Goal: Information Seeking & Learning: Understand process/instructions

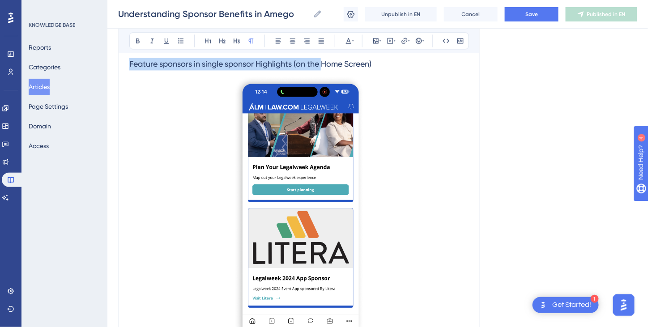
scroll to position [1855, 0]
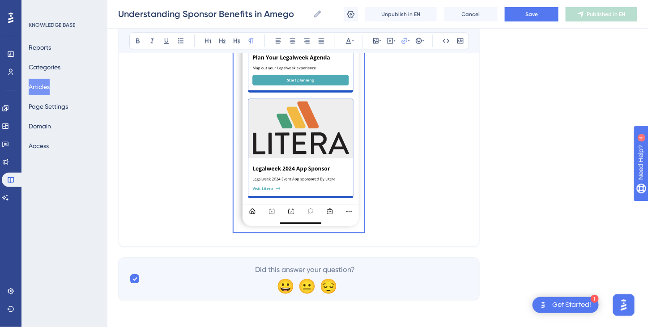
drag, startPoint x: 129, startPoint y: 196, endPoint x: 376, endPoint y: 212, distance: 247.4
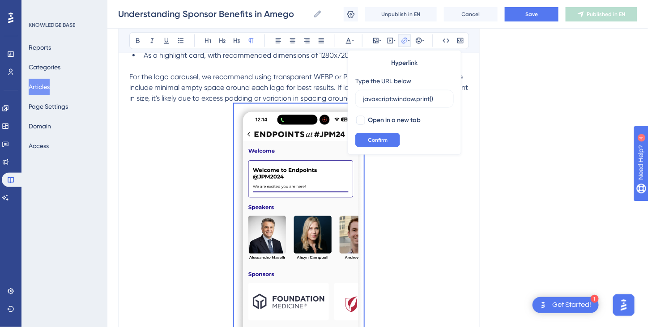
scroll to position [1318, 0]
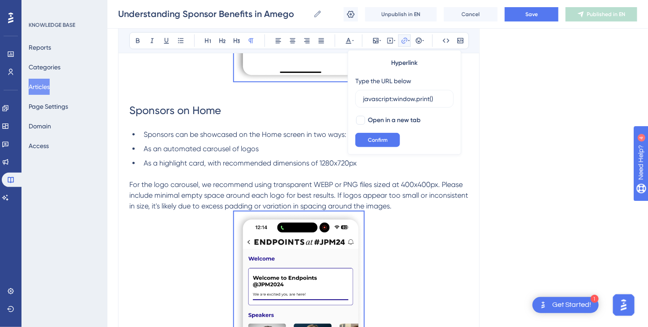
click at [236, 171] on p at bounding box center [298, 174] width 339 height 11
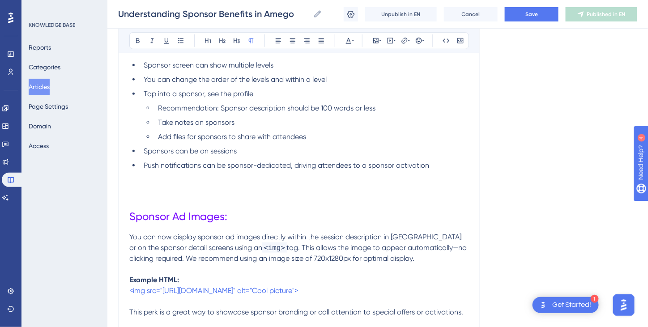
scroll to position [0, 0]
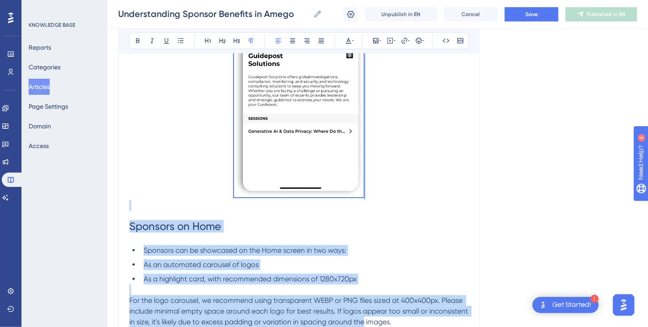
scroll to position [1269, 0]
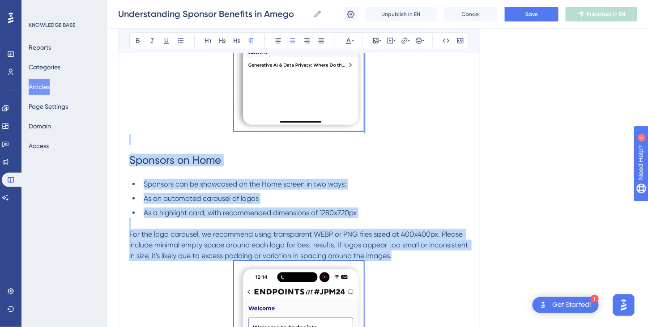
drag, startPoint x: 130, startPoint y: 197, endPoint x: 401, endPoint y: 262, distance: 278.6
copy div "Loremips dol sit amet consecte adi el seddoeius tempor inci utlab'e dolore mag.…"
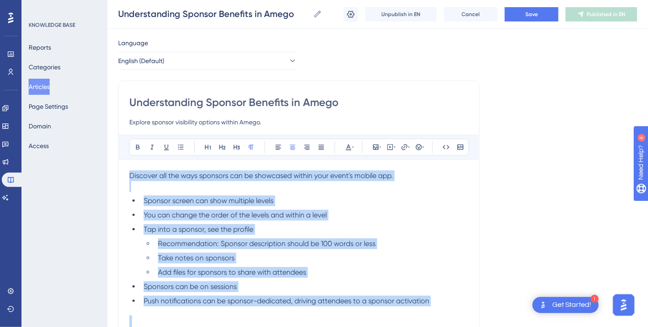
scroll to position [0, 0]
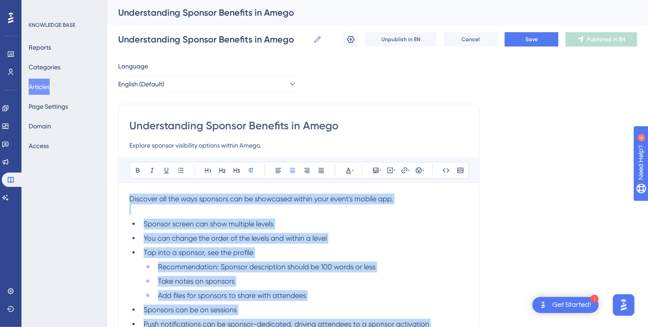
click at [308, 248] on li "Tap into a sponsor, see the profile" at bounding box center [304, 252] width 328 height 11
click at [373, 258] on ul "Sponsor screen can show multiple levels You can change the order of the levels …" at bounding box center [298, 274] width 339 height 111
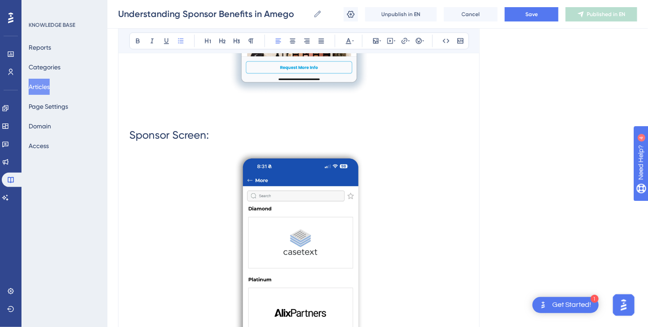
scroll to position [671, 0]
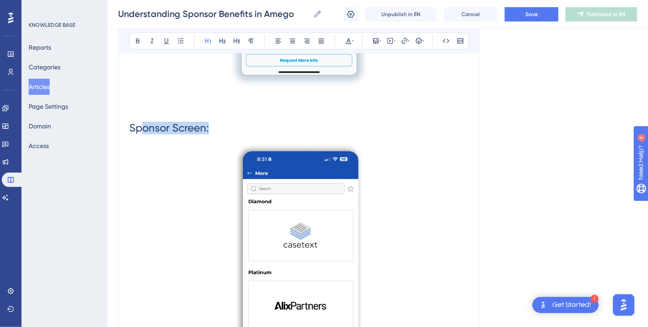
drag, startPoint x: 216, startPoint y: 120, endPoint x: 133, endPoint y: 123, distance: 83.3
click at [139, 123] on h1 "Sponsor Screen:" at bounding box center [298, 128] width 339 height 30
drag, startPoint x: 133, startPoint y: 123, endPoint x: 213, endPoint y: 138, distance: 81.3
click at [213, 138] on h1 "Sponsor Screen:" at bounding box center [298, 128] width 339 height 30
click at [218, 132] on h1 "Sponsor Screen:" at bounding box center [298, 128] width 339 height 30
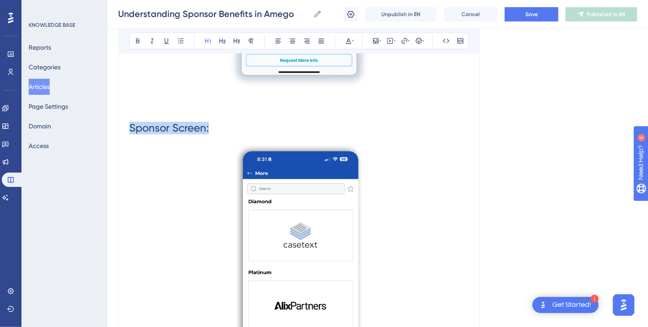
drag, startPoint x: 216, startPoint y: 126, endPoint x: 131, endPoint y: 123, distance: 85.1
click at [131, 123] on h1 "Sponsor Screen:" at bounding box center [298, 128] width 339 height 30
click at [348, 41] on icon at bounding box center [348, 40] width 7 height 7
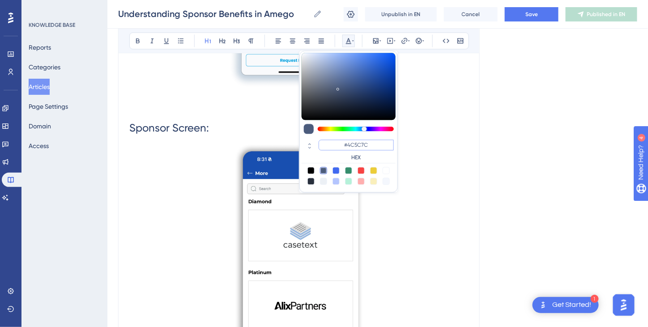
click at [353, 144] on input "#4C5C7C" at bounding box center [356, 145] width 75 height 11
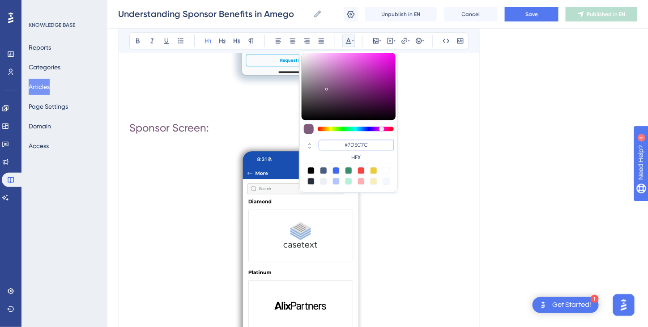
click at [360, 141] on input "#7D5C7C" at bounding box center [356, 145] width 75 height 11
click at [369, 147] on input "#7D127C" at bounding box center [356, 145] width 75 height 11
type input "#7D12FF"
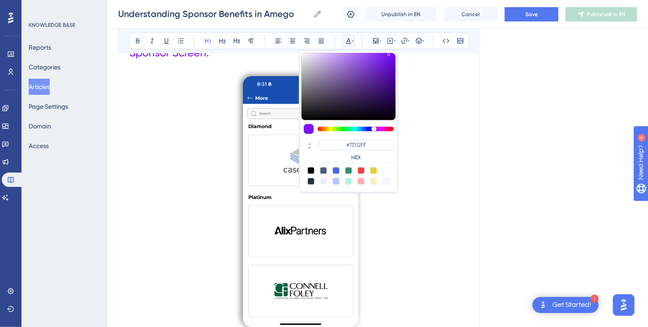
click at [385, 265] on p at bounding box center [298, 202] width 339 height 268
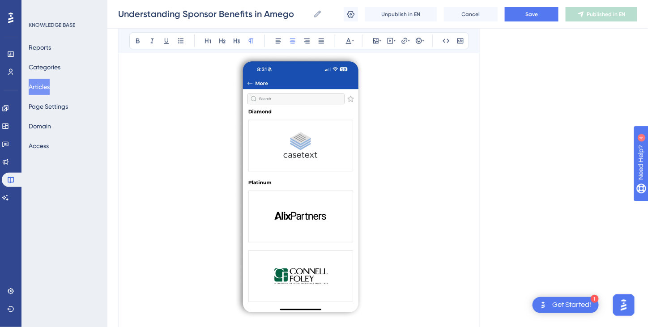
scroll to position [925, 0]
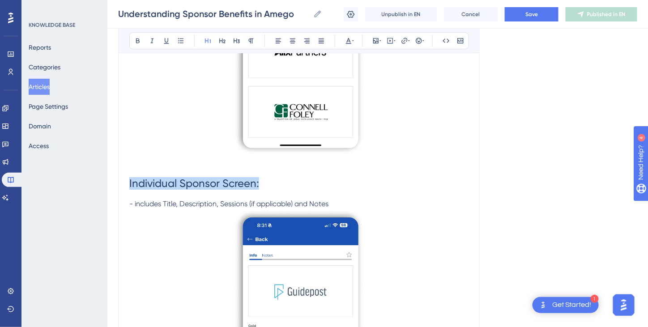
drag, startPoint x: 273, startPoint y: 187, endPoint x: 122, endPoint y: 180, distance: 150.9
click at [122, 180] on div "Understanding Sponsor Benefits in Amego Explore sponsor visibility options with…" at bounding box center [298, 175] width 361 height 2001
click at [348, 42] on icon at bounding box center [348, 40] width 7 height 7
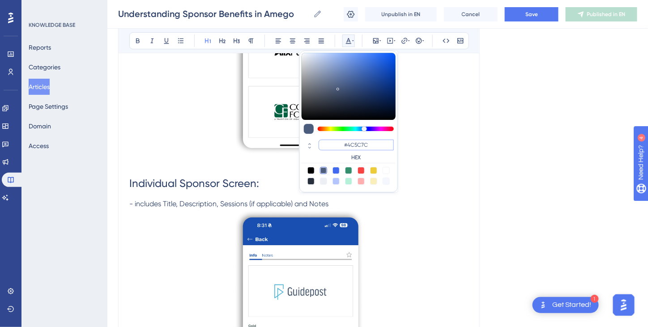
click at [353, 142] on input "#4C5C7C" at bounding box center [356, 145] width 75 height 11
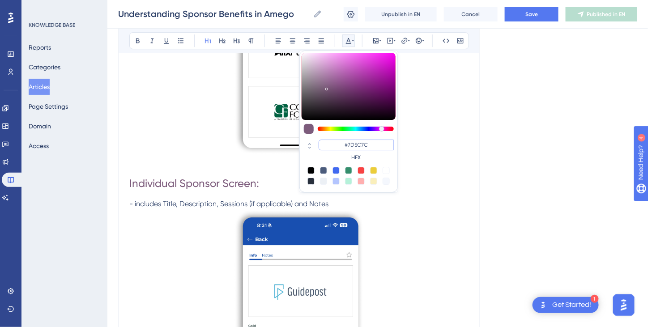
click at [361, 146] on input "#7D5C7C" at bounding box center [356, 145] width 75 height 11
click at [382, 145] on input "#7D127C" at bounding box center [356, 145] width 75 height 11
click at [355, 143] on input "#FF" at bounding box center [356, 145] width 75 height 11
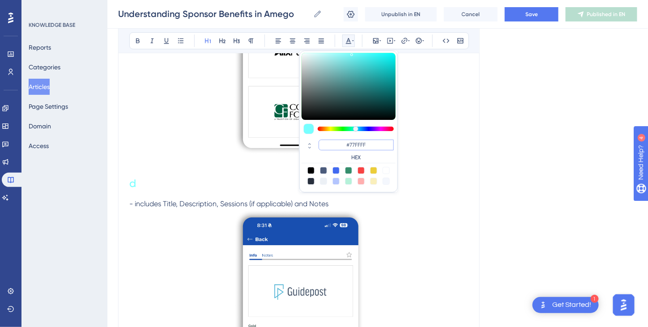
click at [360, 142] on input "#77FFFF" at bounding box center [356, 145] width 75 height 11
type input "#7712FF"
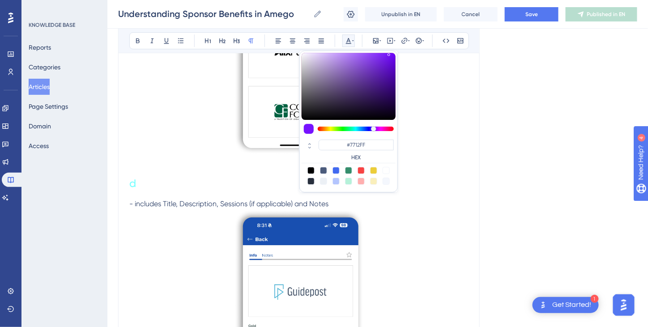
click at [403, 200] on p "- includes Title, Description, Sessions (if applicable) and Notes" at bounding box center [298, 204] width 339 height 11
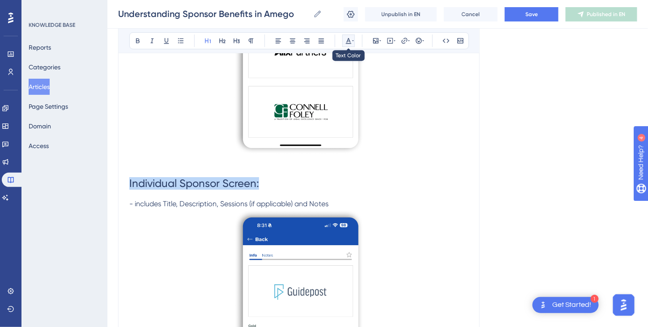
click at [347, 41] on icon at bounding box center [348, 41] width 5 height 6
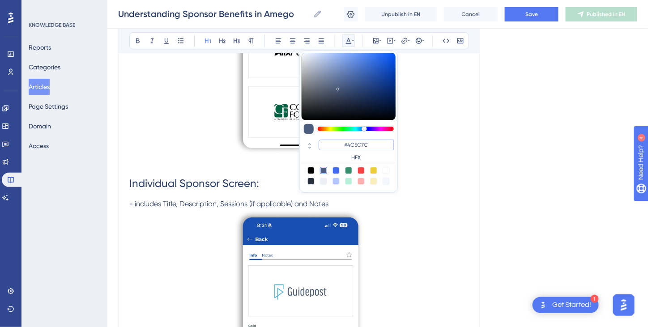
click at [353, 144] on input "#4C5C7C" at bounding box center [356, 145] width 75 height 11
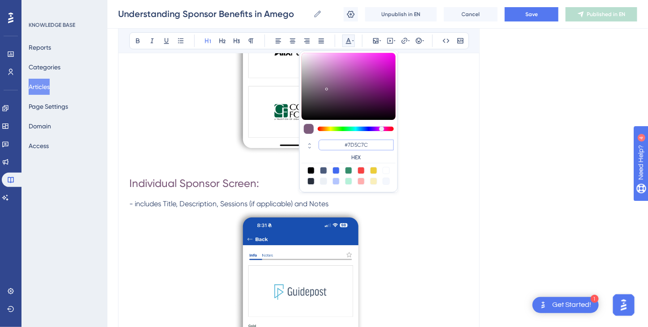
click at [361, 145] on input "#7D5C7C" at bounding box center [356, 145] width 75 height 11
click at [367, 145] on input "#7D127C" at bounding box center [356, 145] width 75 height 11
type input "#7D12FF"
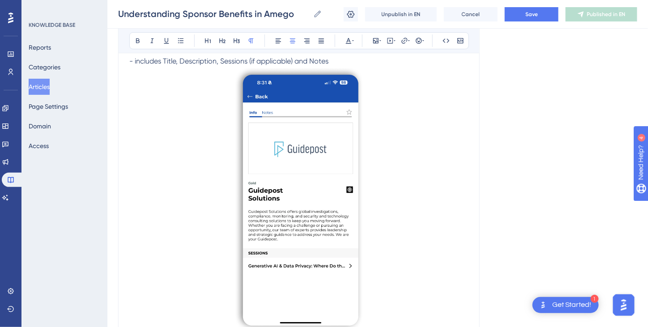
scroll to position [1291, 0]
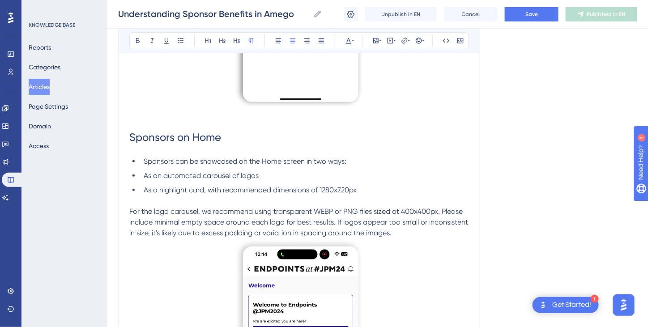
click at [215, 131] on span "Sponsors on Home" at bounding box center [175, 137] width 92 height 13
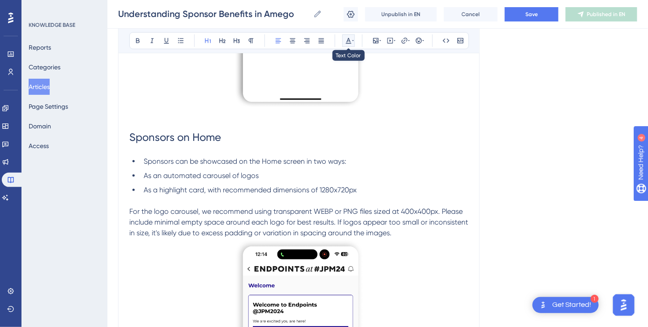
click at [348, 40] on icon at bounding box center [348, 40] width 7 height 7
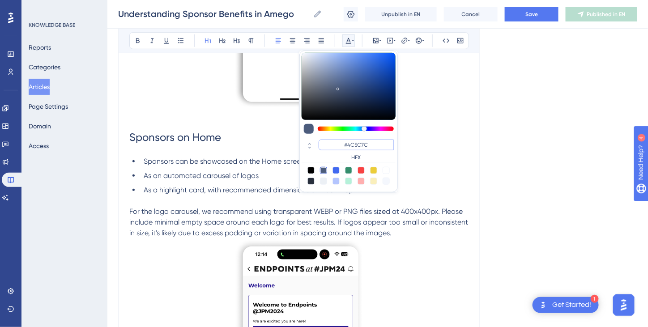
click at [353, 143] on input "#4C5C7C" at bounding box center [356, 145] width 75 height 11
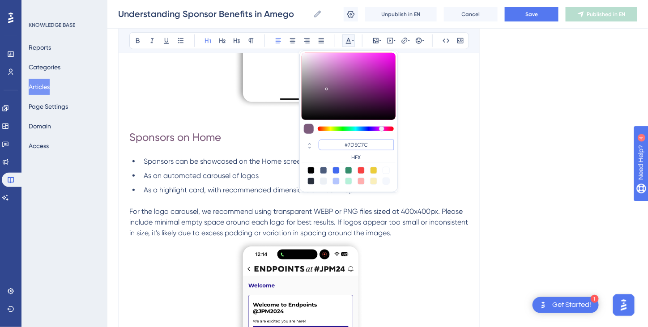
click at [362, 142] on input "#7D5C7C" at bounding box center [356, 145] width 75 height 11
click at [372, 142] on input "#7D127C" at bounding box center [356, 145] width 75 height 11
type input "#7D12FF"
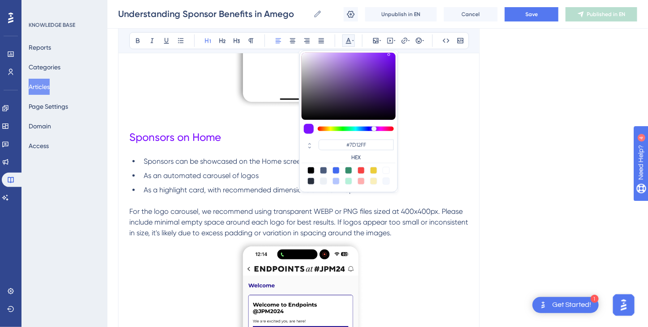
click at [183, 182] on ul "Sponsors can be showcased on the Home screen in two ways: As an automated carou…" at bounding box center [298, 175] width 339 height 39
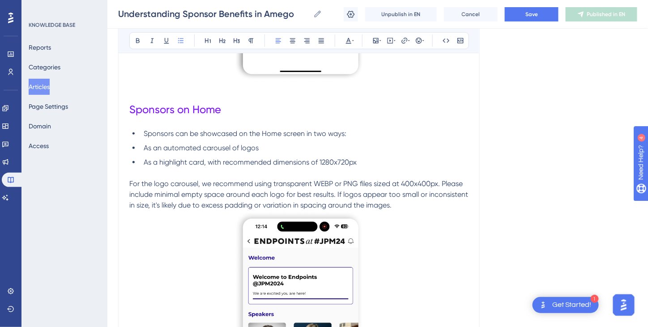
scroll to position [1318, 0]
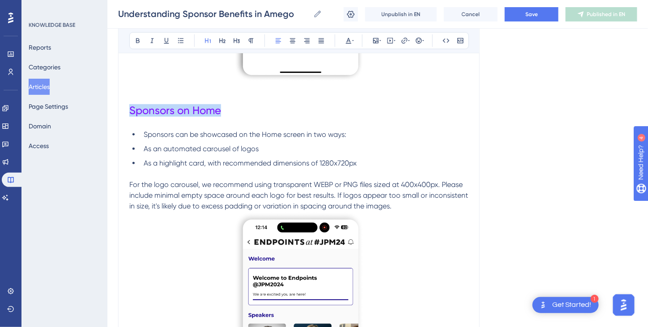
drag, startPoint x: 130, startPoint y: 107, endPoint x: 222, endPoint y: 119, distance: 93.4
click at [222, 119] on h1 "Sponsors on Home" at bounding box center [298, 110] width 339 height 30
copy span "Sponsors on Home"
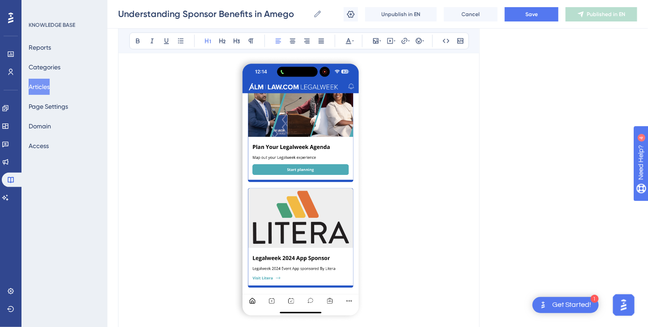
scroll to position [1855, 0]
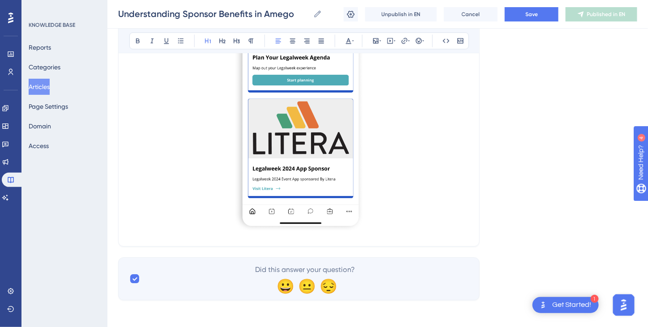
click at [374, 211] on p at bounding box center [298, 100] width 339 height 269
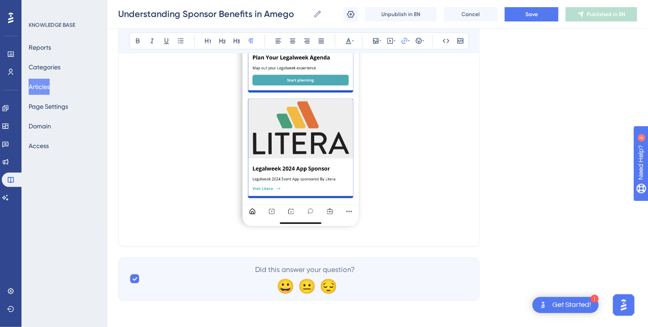
click at [376, 218] on p at bounding box center [298, 100] width 339 height 269
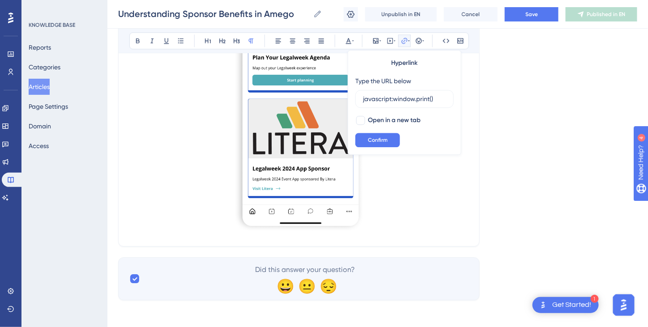
click at [376, 218] on p at bounding box center [298, 100] width 339 height 269
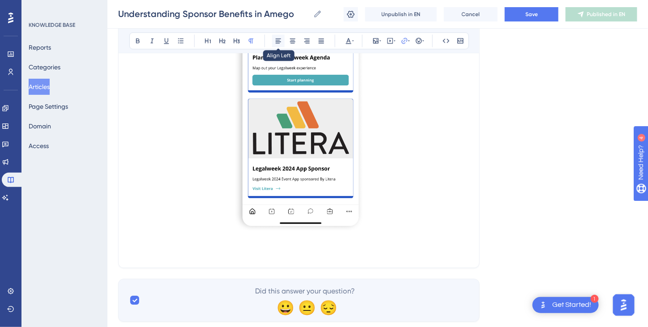
click at [278, 39] on icon at bounding box center [278, 40] width 5 height 5
click at [278, 37] on icon at bounding box center [278, 40] width 7 height 7
click at [277, 41] on icon at bounding box center [278, 40] width 5 height 5
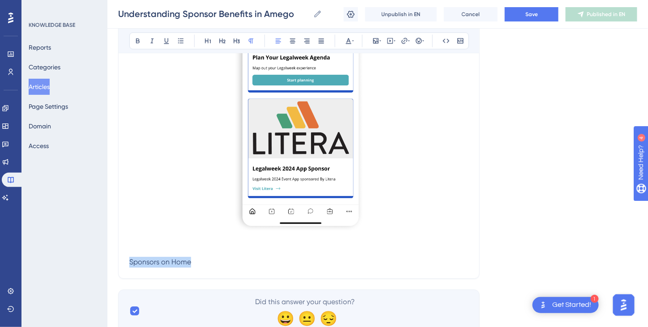
drag, startPoint x: 204, startPoint y: 261, endPoint x: 129, endPoint y: 267, distance: 75.4
drag, startPoint x: 214, startPoint y: 263, endPoint x: 125, endPoint y: 259, distance: 89.1
click at [220, 41] on icon at bounding box center [222, 40] width 7 height 7
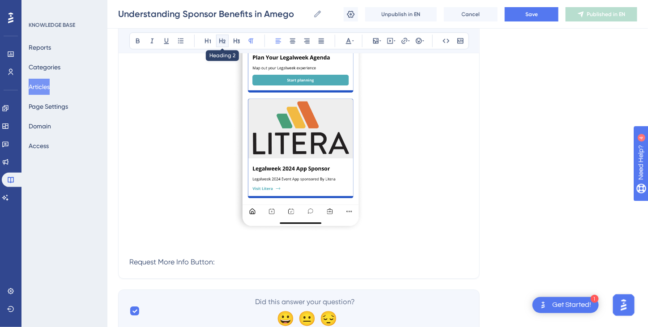
click at [220, 41] on icon at bounding box center [222, 40] width 7 height 7
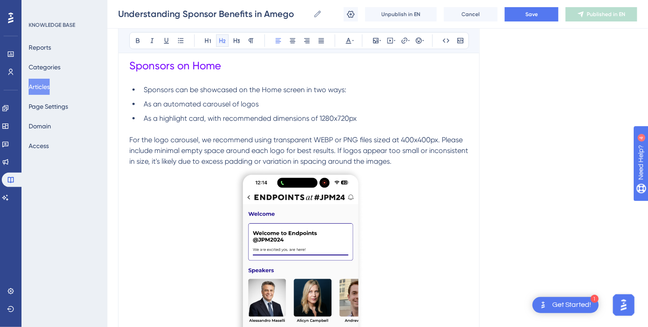
scroll to position [1229, 0]
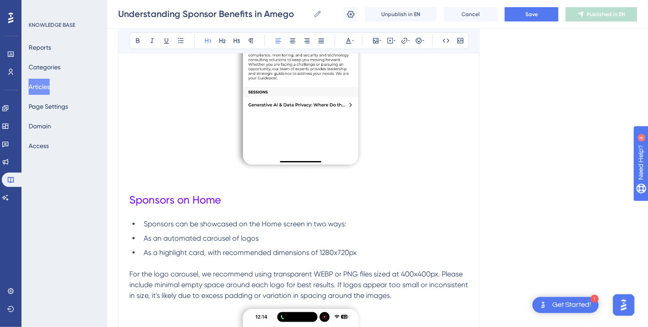
click at [172, 196] on span "Sponsors on Home" at bounding box center [175, 200] width 92 height 13
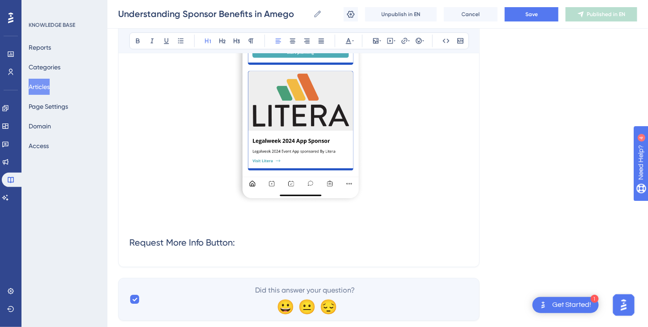
scroll to position [1903, 0]
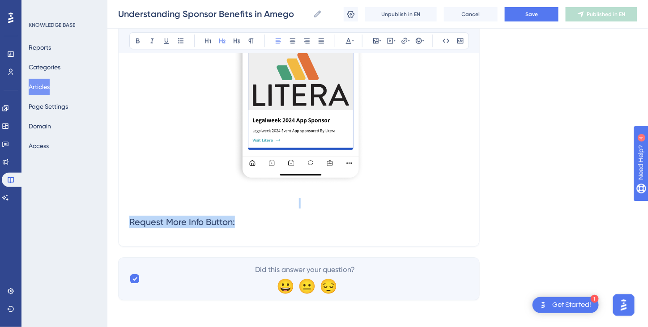
drag, startPoint x: 247, startPoint y: 214, endPoint x: 125, endPoint y: 200, distance: 122.5
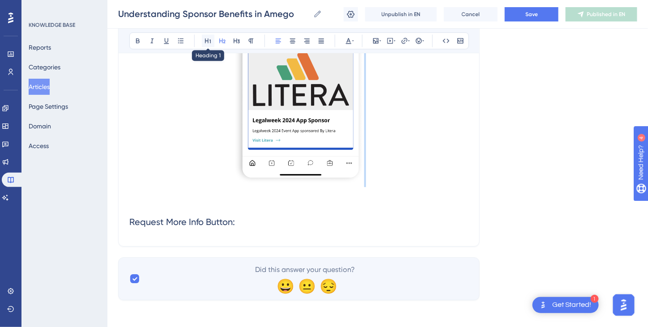
click at [204, 43] on icon at bounding box center [207, 40] width 7 height 7
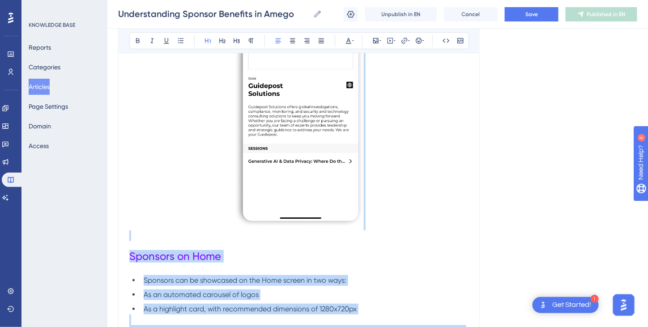
scroll to position [1277, 0]
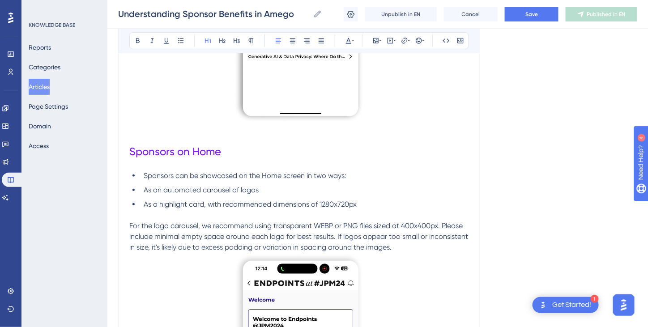
click at [228, 158] on h1 "Sponsors on Home" at bounding box center [298, 151] width 339 height 30
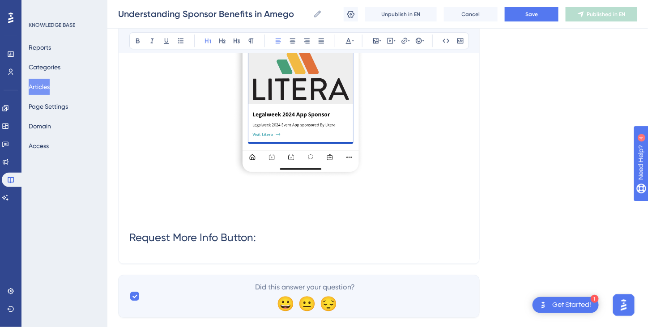
scroll to position [1927, 0]
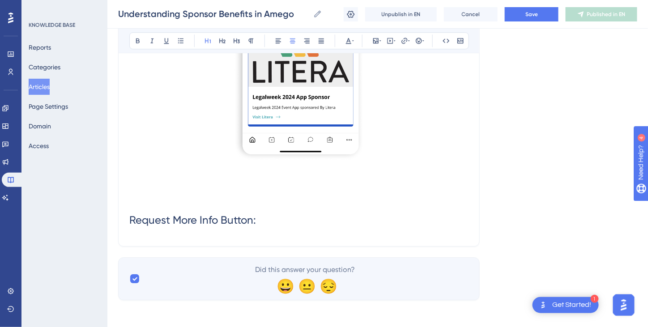
click at [138, 189] on h1 at bounding box center [298, 189] width 339 height 30
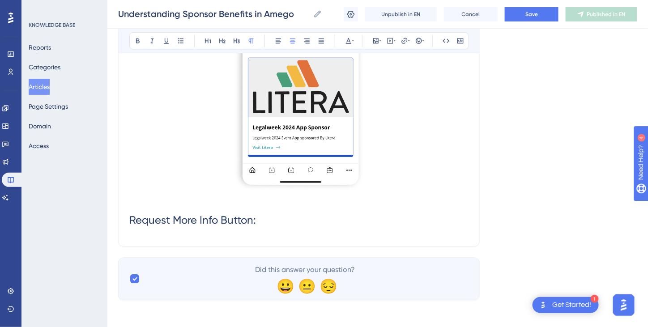
scroll to position [1886, 0]
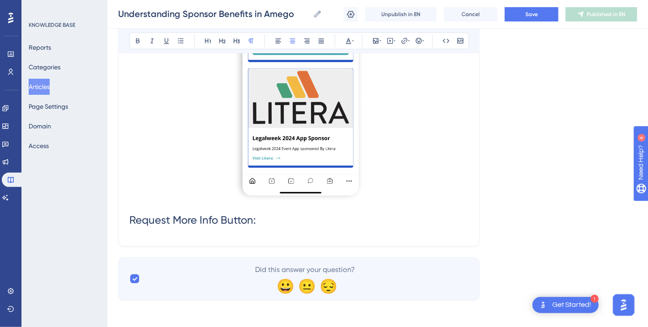
drag, startPoint x: 130, startPoint y: 218, endPoint x: 261, endPoint y: 216, distance: 131.5
click at [261, 216] on h1 "Request More Info Button:" at bounding box center [298, 220] width 339 height 30
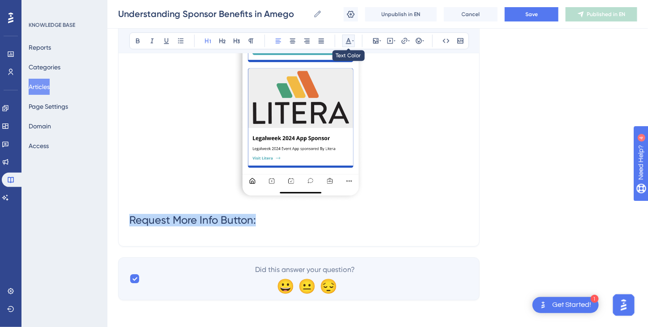
click at [346, 40] on icon at bounding box center [348, 40] width 7 height 7
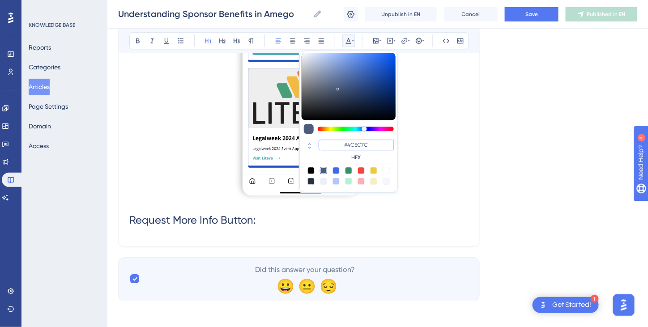
click at [356, 144] on input "#4C5C7C" at bounding box center [356, 145] width 75 height 11
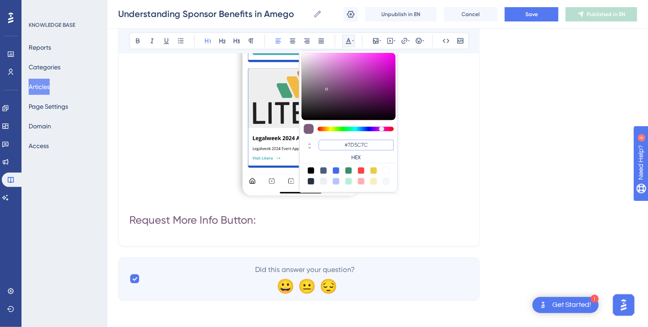
click at [361, 143] on input "#7D5C7C" at bounding box center [356, 145] width 75 height 11
click at [365, 143] on input "#7D127C" at bounding box center [356, 145] width 75 height 11
type input "#7D12FF"
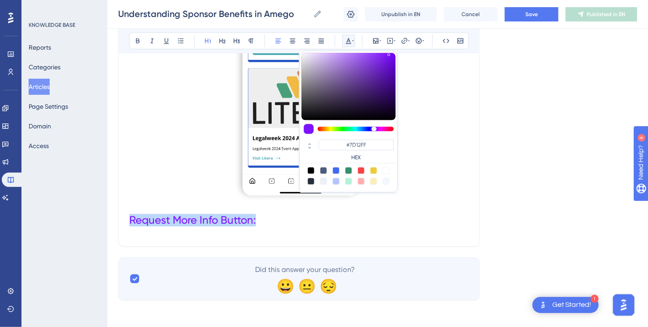
click at [340, 219] on h1 "Request More Info Button:" at bounding box center [298, 220] width 339 height 30
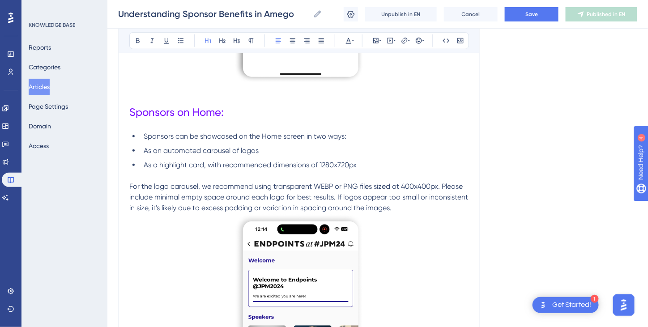
scroll to position [1304, 0]
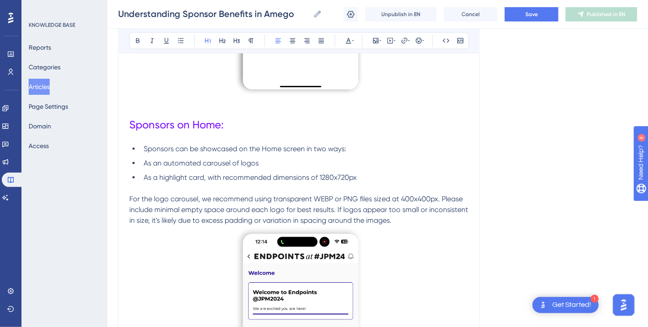
click at [207, 119] on span "Sponsors on Home:" at bounding box center [176, 125] width 94 height 13
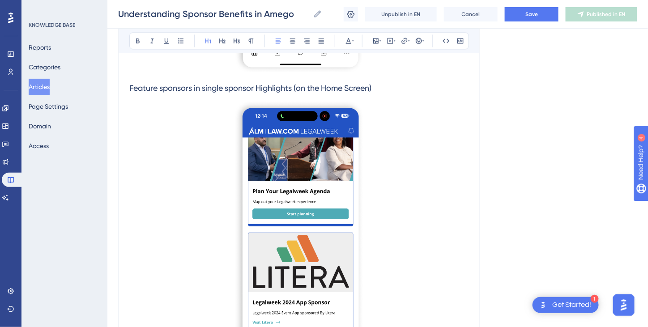
scroll to position [1796, 0]
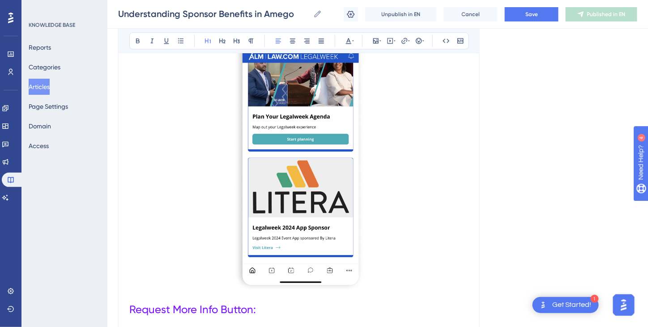
click at [185, 308] on span "Request More Info Button:" at bounding box center [192, 309] width 127 height 13
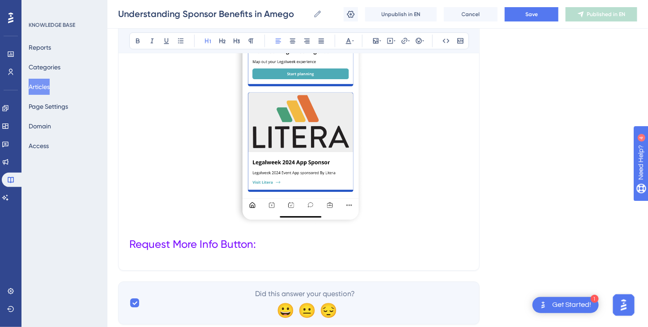
scroll to position [1886, 0]
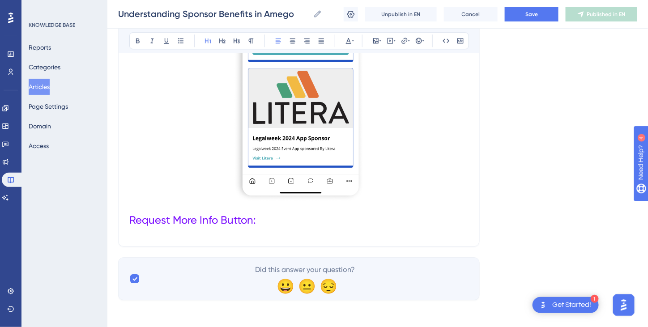
click at [273, 222] on h1 "Request More Info Button:" at bounding box center [298, 220] width 339 height 30
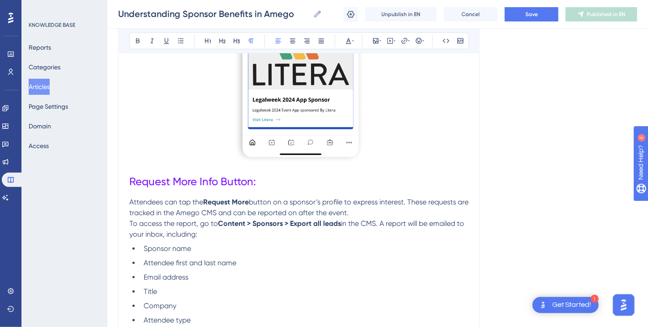
scroll to position [2025, 0]
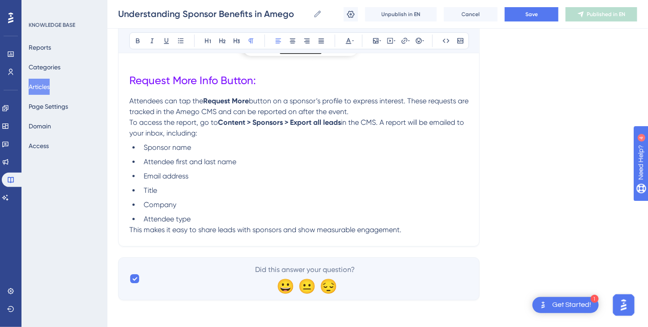
click at [131, 226] on span "This makes it easy to share leads with sponsors and show measurable engagement." at bounding box center [265, 229] width 272 height 8
click at [129, 225] on span "This makes it easy to share leads with sponsors and show measurable engagement." at bounding box center [265, 229] width 272 height 8
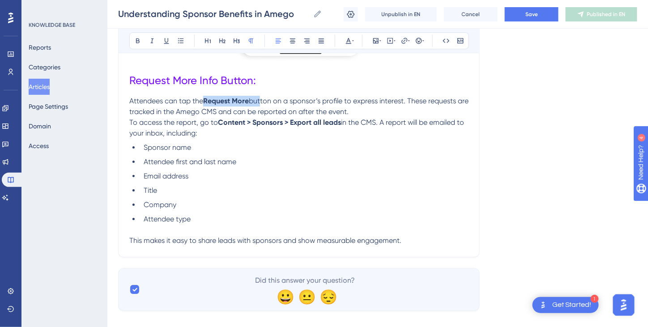
drag, startPoint x: 202, startPoint y: 98, endPoint x: 259, endPoint y: 103, distance: 56.6
click at [259, 103] on p "Attendees can tap the Request More button on a sponsor’s profile to express int…" at bounding box center [298, 117] width 339 height 43
click at [136, 41] on icon at bounding box center [138, 40] width 4 height 5
click at [251, 98] on span "Attendees can tap the Request More button on a sponsor’s profile to express int…" at bounding box center [294, 106] width 331 height 19
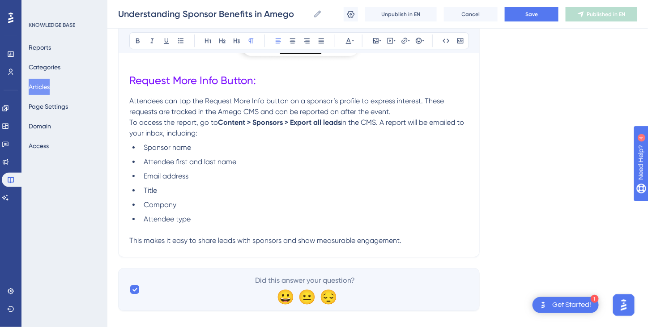
click at [416, 235] on p "This makes it easy to share leads with sponsors and show measurable engagement." at bounding box center [298, 240] width 339 height 11
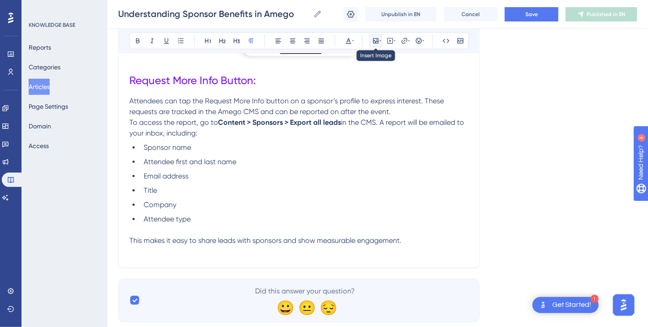
click at [378, 42] on icon at bounding box center [375, 40] width 5 height 5
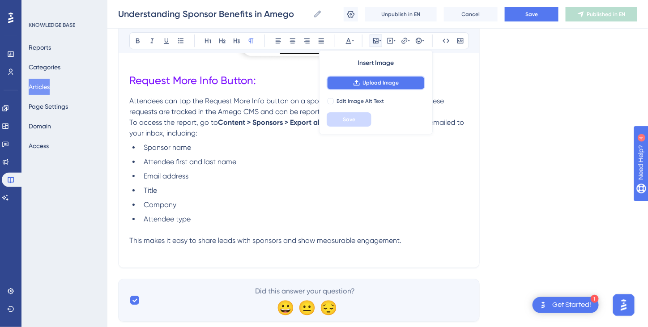
click at [385, 83] on span "Upload Image" at bounding box center [381, 82] width 36 height 7
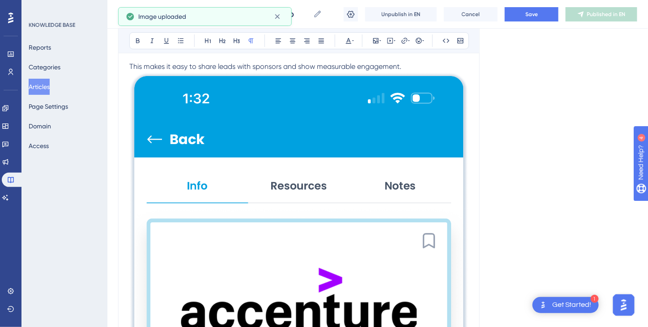
scroll to position [2204, 0]
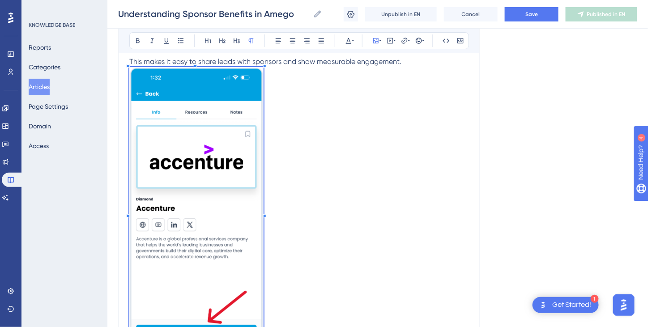
click at [263, 186] on p at bounding box center [298, 211] width 339 height 289
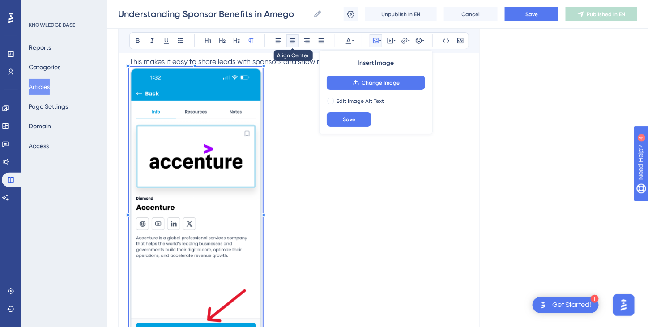
click at [294, 41] on icon at bounding box center [292, 40] width 5 height 5
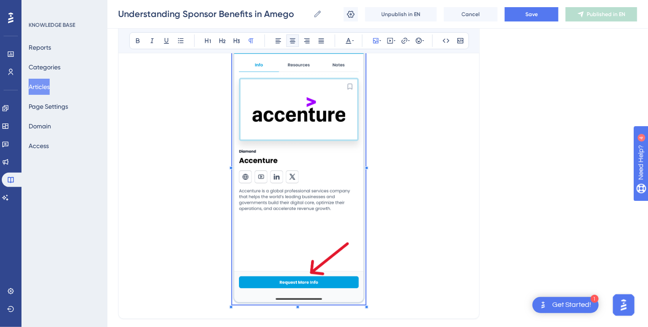
scroll to position [2323, 0]
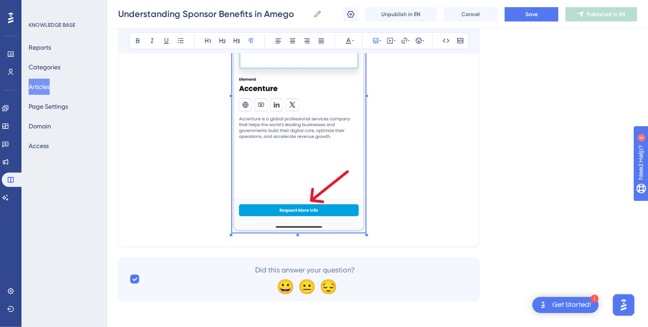
click at [360, 213] on img at bounding box center [298, 90] width 133 height 284
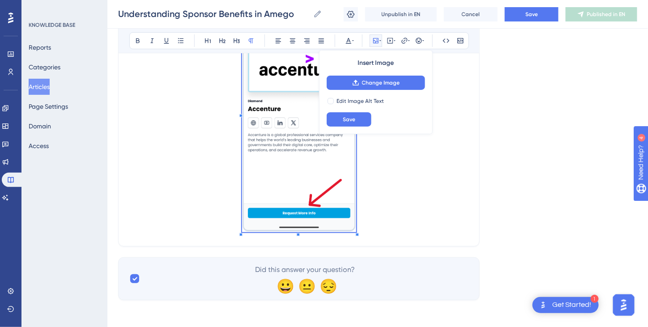
click at [346, 215] on span at bounding box center [299, 112] width 114 height 246
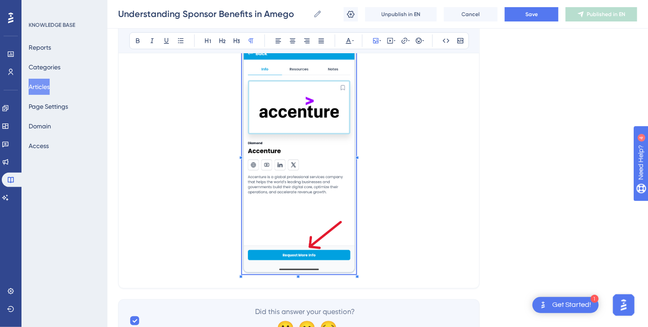
scroll to position [2282, 0]
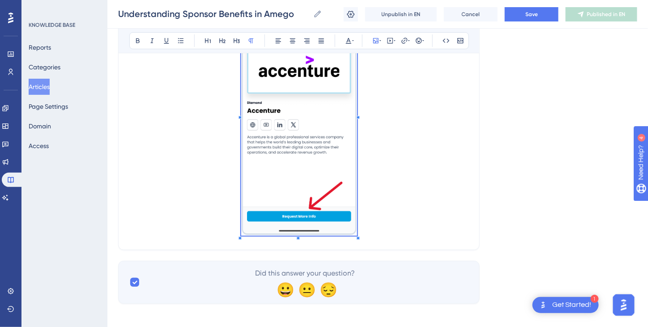
click at [358, 235] on p at bounding box center [298, 114] width 339 height 250
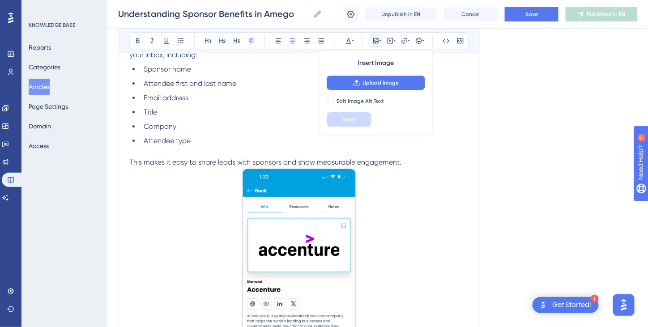
scroll to position [2185, 0]
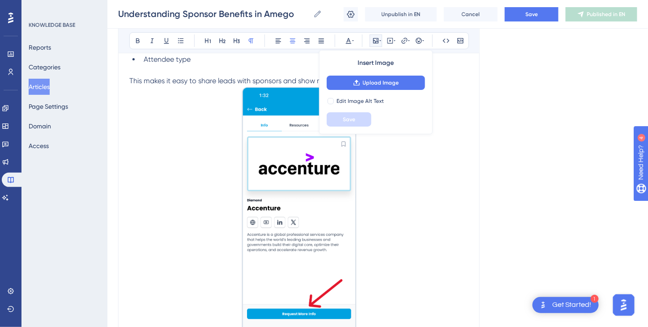
click at [412, 180] on p at bounding box center [298, 211] width 339 height 250
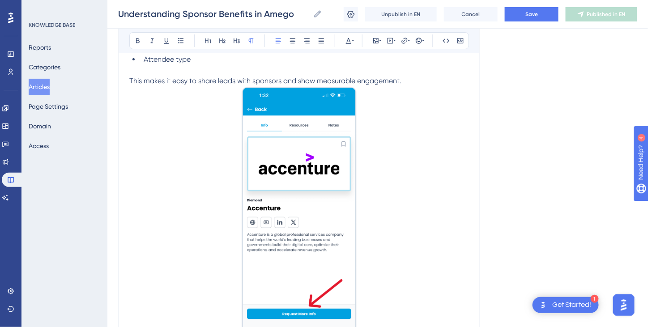
click at [425, 84] on p "This makes it easy to share leads with sponsors and show measurable engagement." at bounding box center [298, 81] width 339 height 11
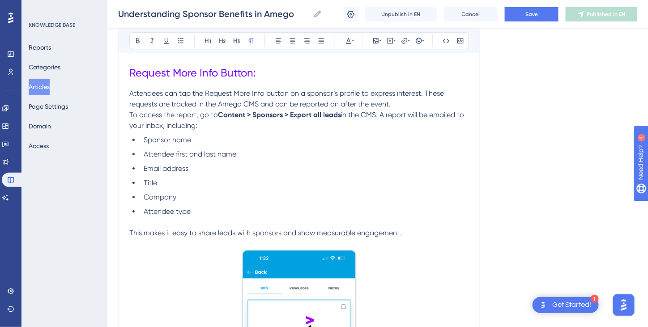
scroll to position [2006, 0]
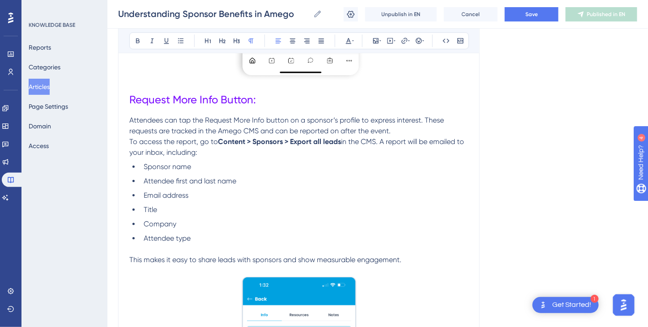
click at [417, 255] on p "This makes it easy to share leads with sponsors and show measurable engagement." at bounding box center [298, 260] width 339 height 11
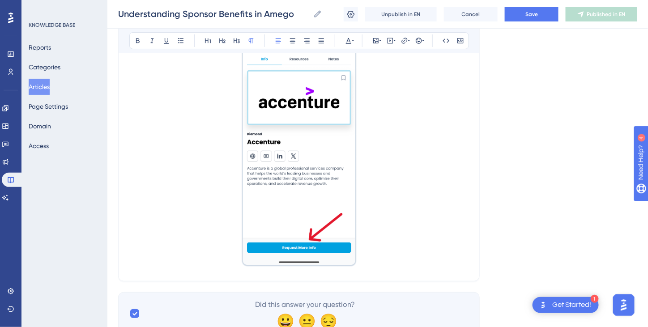
scroll to position [2274, 0]
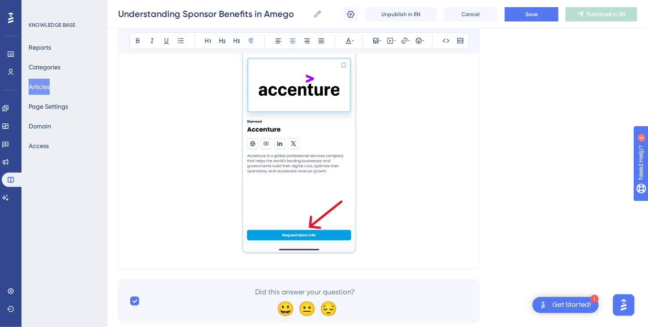
click at [374, 234] on p at bounding box center [298, 133] width 339 height 250
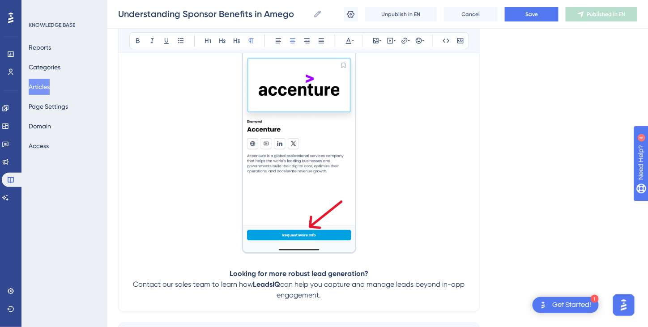
drag, startPoint x: 348, startPoint y: 295, endPoint x: 143, endPoint y: 268, distance: 207.1
click at [143, 268] on p "Looking for more robust lead generation? Contact our sales team to learn how Le…" at bounding box center [298, 284] width 339 height 32
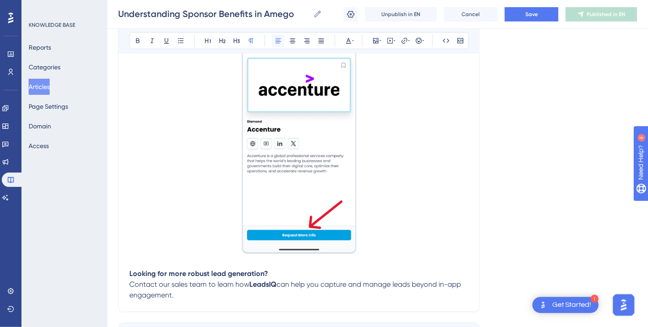
click at [278, 40] on icon at bounding box center [278, 40] width 5 height 5
click at [292, 281] on span "can help you capture and manage leads beyond in-app engagement." at bounding box center [295, 289] width 333 height 19
drag, startPoint x: 249, startPoint y: 282, endPoint x: 276, endPoint y: 285, distance: 27.4
click at [276, 285] on p "Looking for more robust lead generation? Contact our sales team to learn how Le…" at bounding box center [298, 284] width 339 height 32
click at [404, 39] on icon at bounding box center [404, 40] width 7 height 7
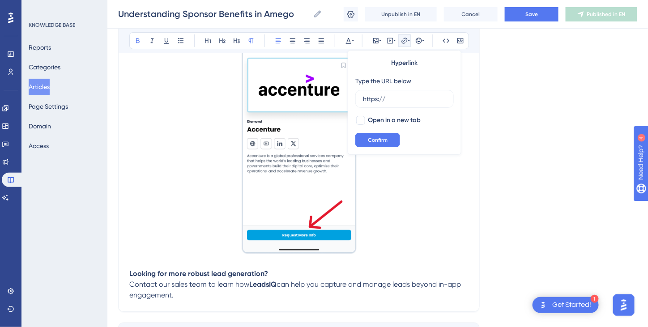
drag, startPoint x: 392, startPoint y: 95, endPoint x: 353, endPoint y: 94, distance: 39.4
click at [353, 94] on div "Hyperlink Type the URL below https:// Open in a new tab Confirm" at bounding box center [405, 102] width 114 height 105
type input "[URL][DOMAIN_NAME]"
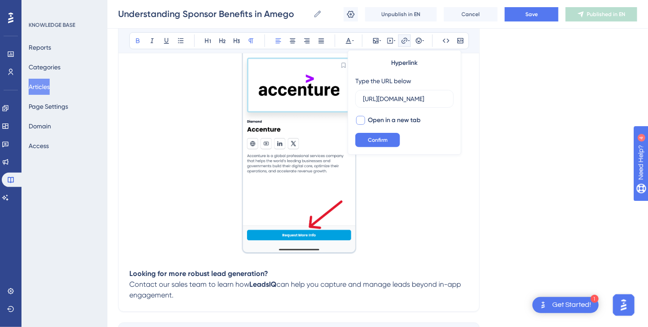
click at [361, 120] on div at bounding box center [360, 120] width 9 height 9
checkbox input "true"
click at [373, 140] on span "Confirm" at bounding box center [378, 139] width 20 height 7
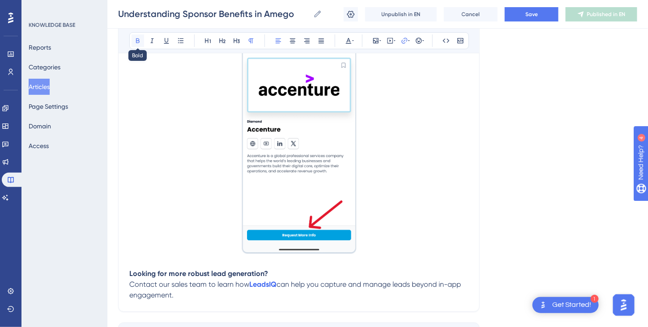
click at [136, 42] on icon at bounding box center [137, 40] width 7 height 7
click at [210, 259] on p at bounding box center [298, 263] width 339 height 11
drag, startPoint x: 129, startPoint y: 272, endPoint x: 271, endPoint y: 270, distance: 141.4
click at [271, 270] on p "Looking for more robust lead generation? Contact our sales team to learn how Le…" at bounding box center [298, 284] width 339 height 32
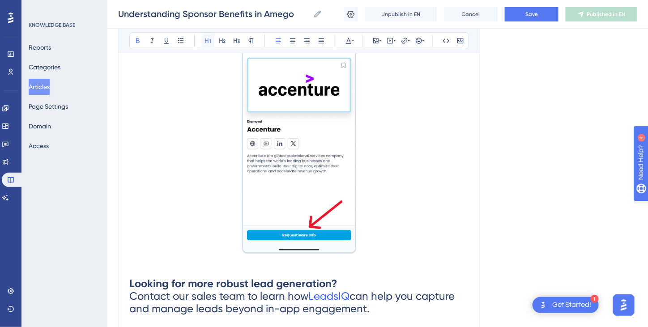
click at [210, 41] on icon at bounding box center [207, 40] width 7 height 7
click at [384, 258] on p at bounding box center [298, 263] width 339 height 11
click at [354, 284] on h1 "Looking for more robust lead generation? Contact our sales team to learn how Le…" at bounding box center [298, 295] width 339 height 55
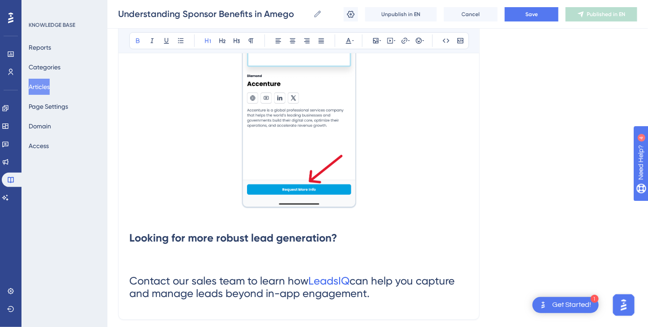
scroll to position [2364, 0]
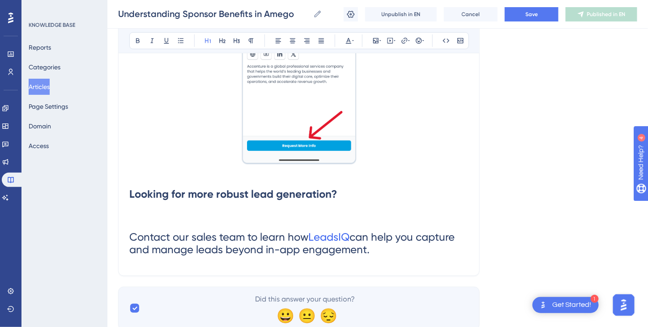
drag, startPoint x: 386, startPoint y: 243, endPoint x: 124, endPoint y: 228, distance: 262.6
click at [251, 39] on icon at bounding box center [251, 40] width 5 height 5
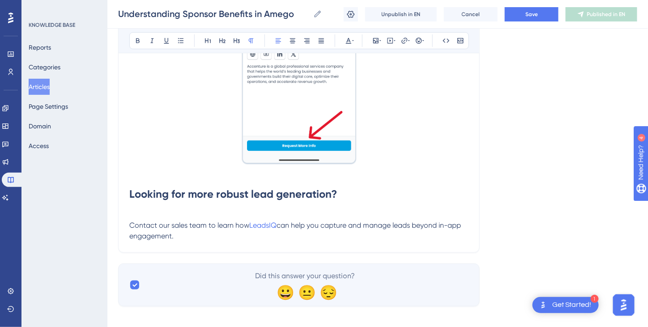
click at [130, 222] on span "Contact our sales team to learn how" at bounding box center [189, 225] width 120 height 8
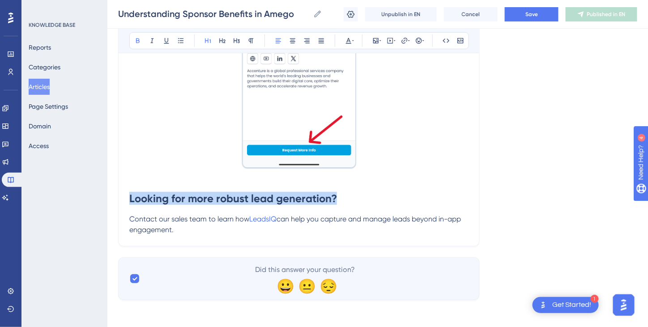
drag, startPoint x: 338, startPoint y: 197, endPoint x: 124, endPoint y: 183, distance: 214.3
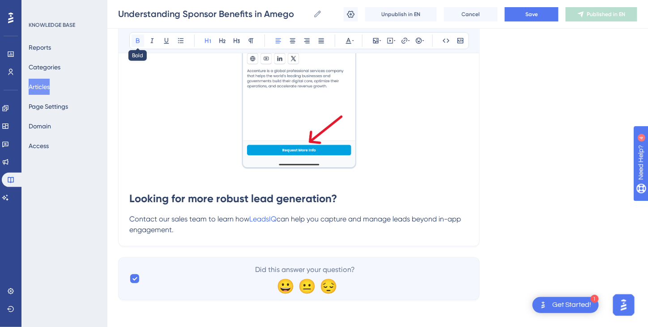
click at [139, 38] on icon at bounding box center [137, 40] width 7 height 7
click at [348, 40] on icon at bounding box center [348, 40] width 7 height 7
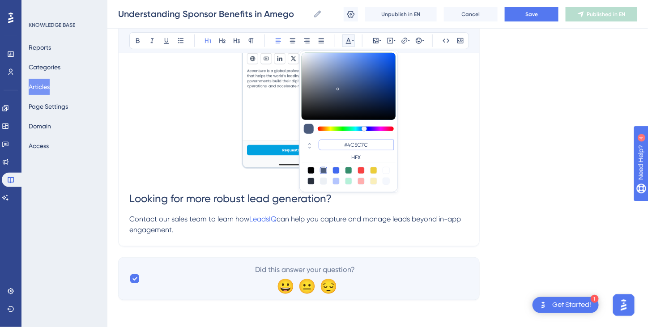
click at [353, 145] on input "#4C5C7C" at bounding box center [356, 145] width 75 height 11
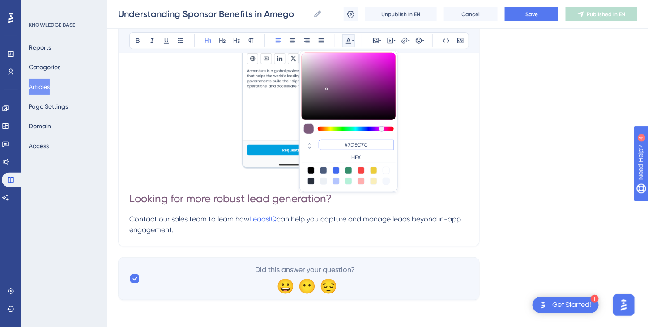
click at [361, 145] on input "#7D5C7C" at bounding box center [356, 145] width 75 height 11
click at [367, 142] on input "#7D127C" at bounding box center [356, 145] width 75 height 11
type input "#7D12FF"
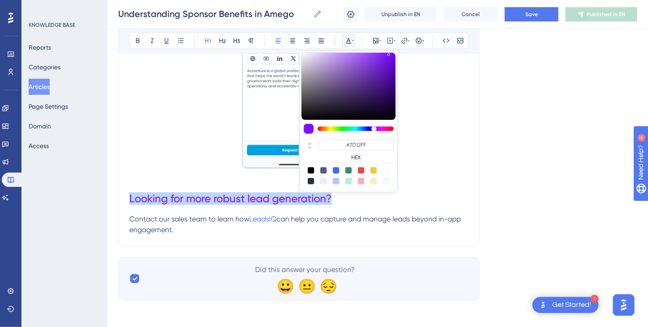
click at [391, 167] on div at bounding box center [349, 176] width 94 height 18
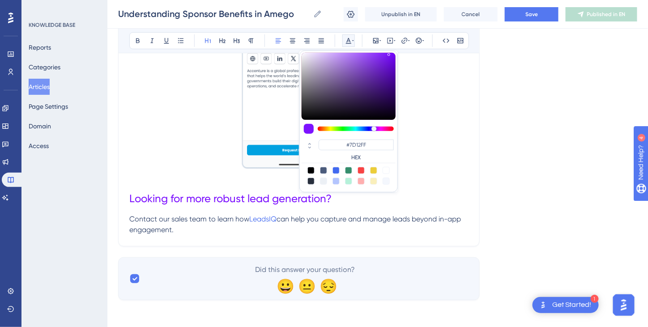
click at [443, 177] on p at bounding box center [298, 178] width 339 height 11
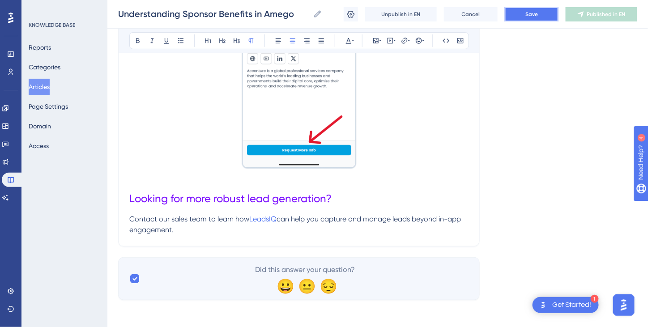
click at [529, 14] on span "Save" at bounding box center [531, 14] width 13 height 7
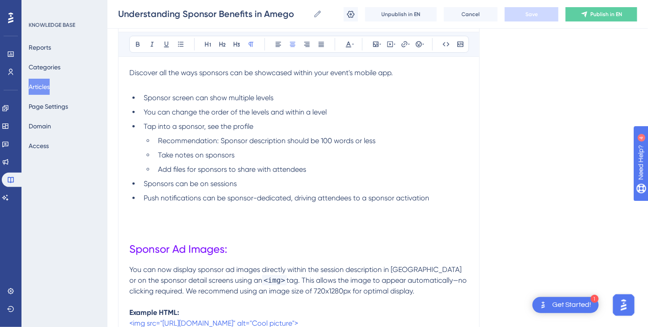
scroll to position [0, 0]
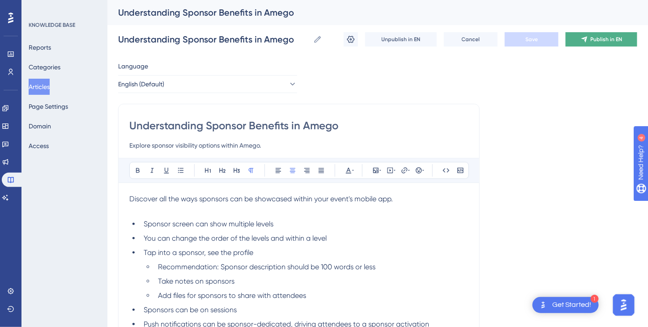
click at [598, 39] on span "Publish in EN" at bounding box center [606, 39] width 32 height 7
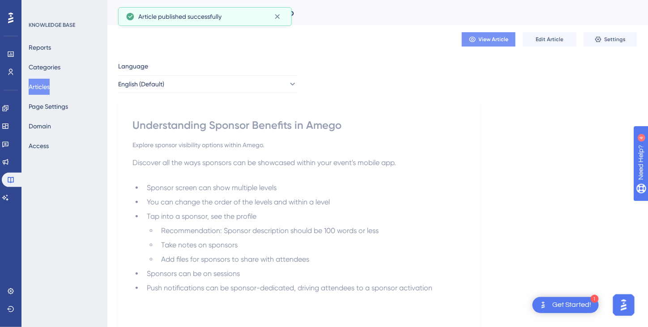
click at [495, 41] on span "View Article" at bounding box center [494, 39] width 30 height 7
